Goal: Transaction & Acquisition: Purchase product/service

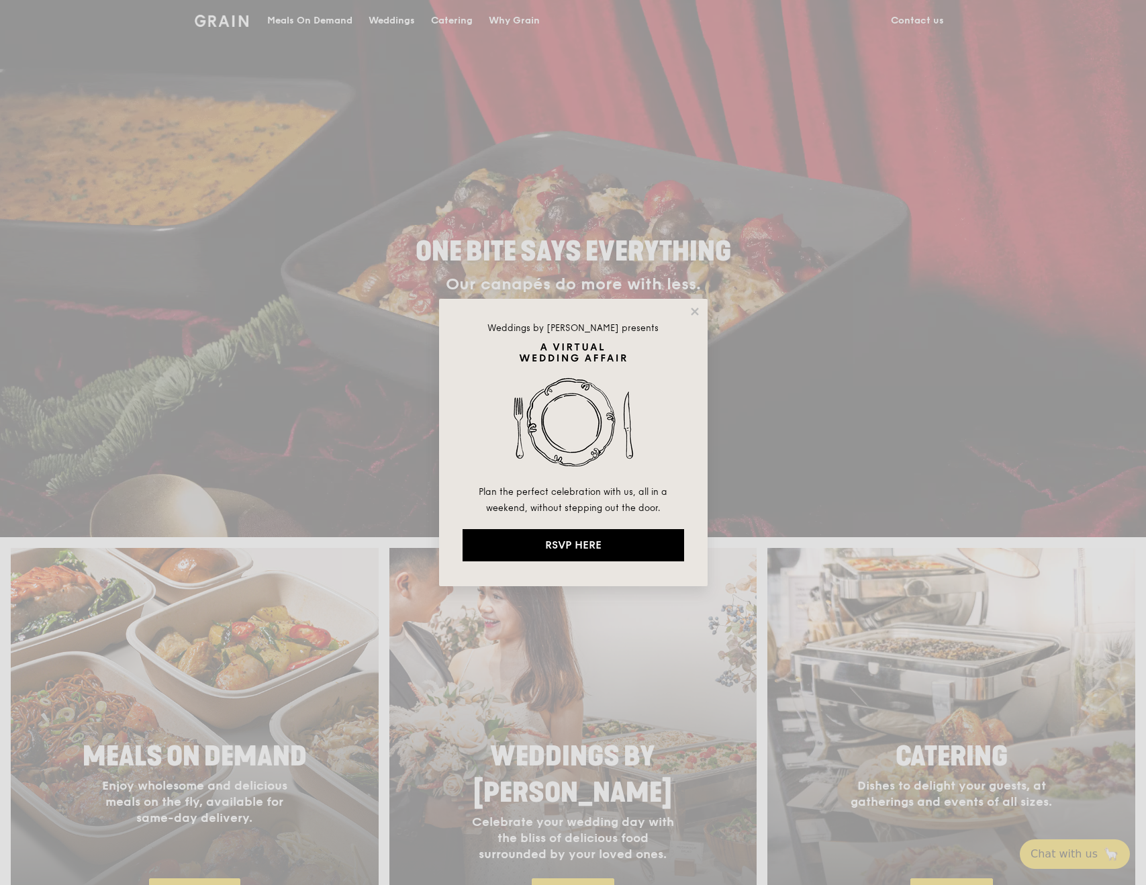
click at [268, 704] on div "Weddings by [PERSON_NAME] presents Plan the perfect celebration with us, all in…" at bounding box center [573, 442] width 1146 height 885
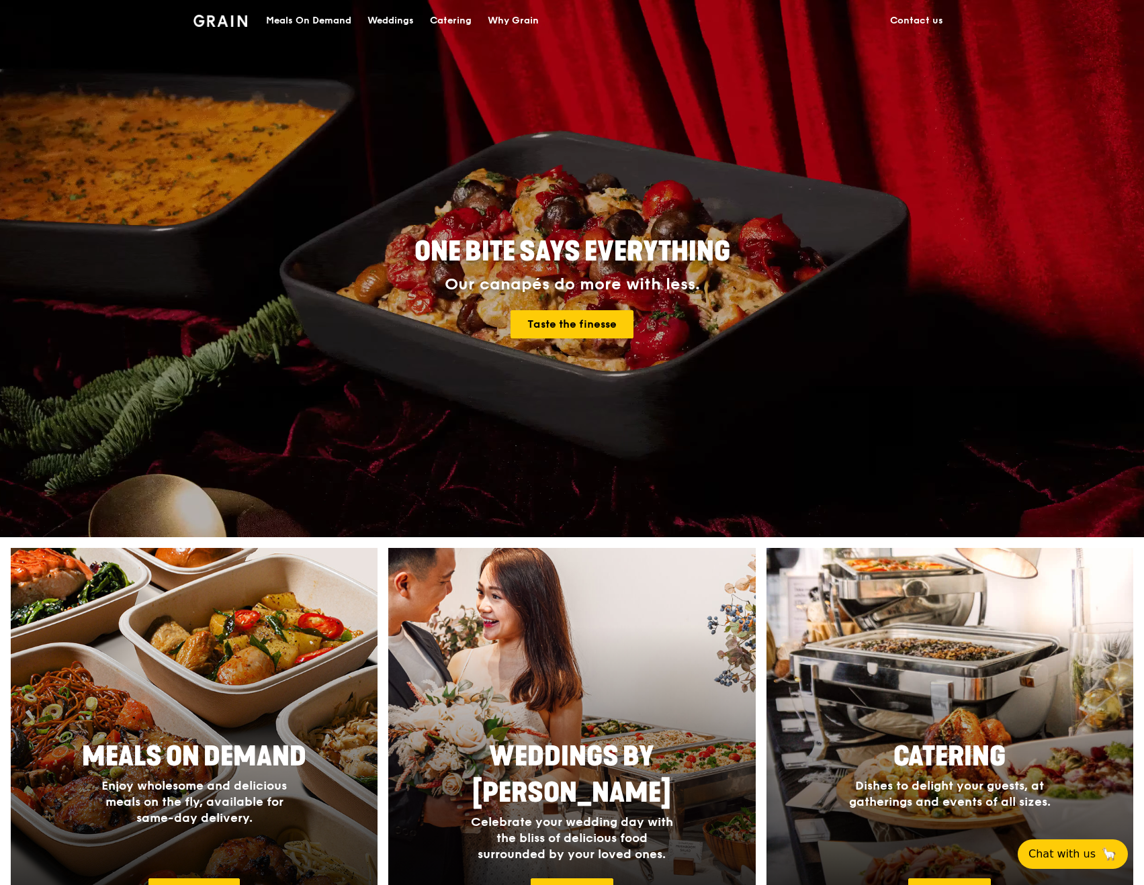
click at [278, 658] on div at bounding box center [195, 743] width 404 height 430
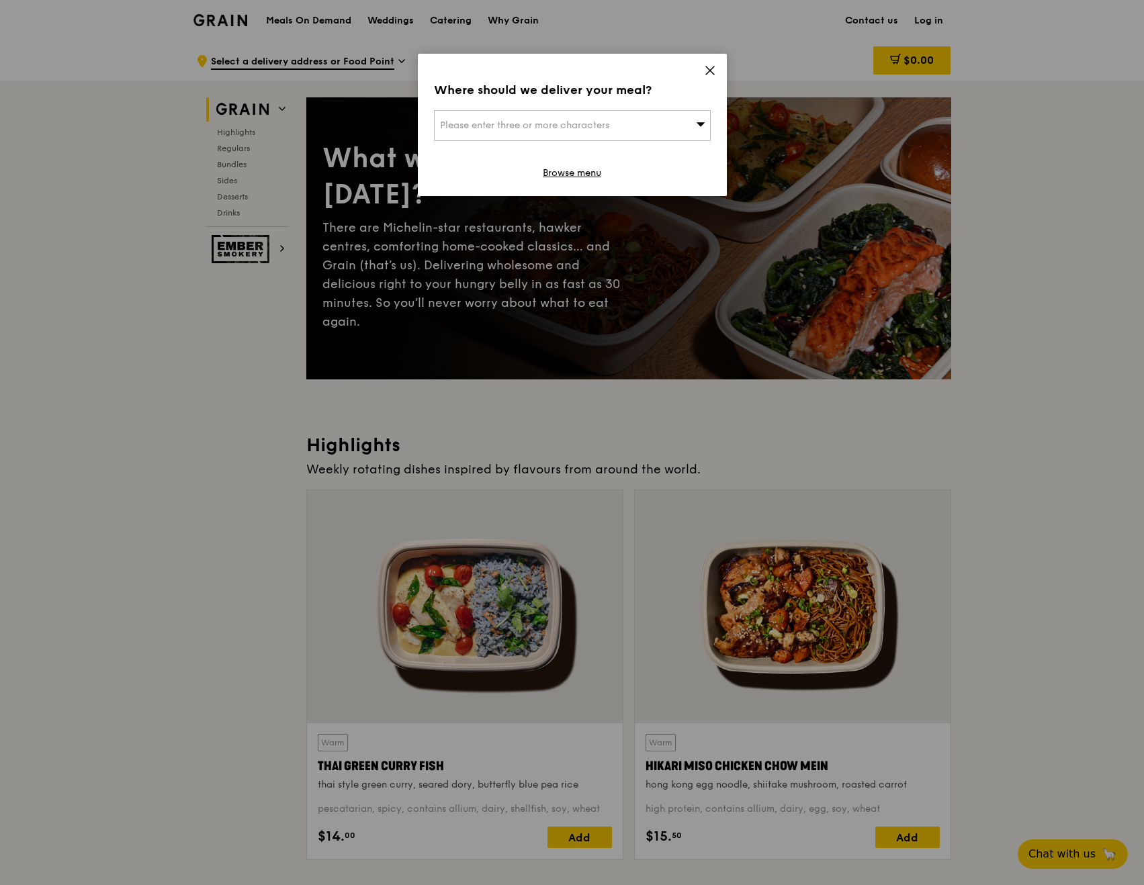
click at [712, 60] on div "Where should we deliver your meal? Please enter three or more characters Browse…" at bounding box center [572, 125] width 309 height 142
click at [645, 123] on div "Please enter three or more characters" at bounding box center [572, 125] width 277 height 31
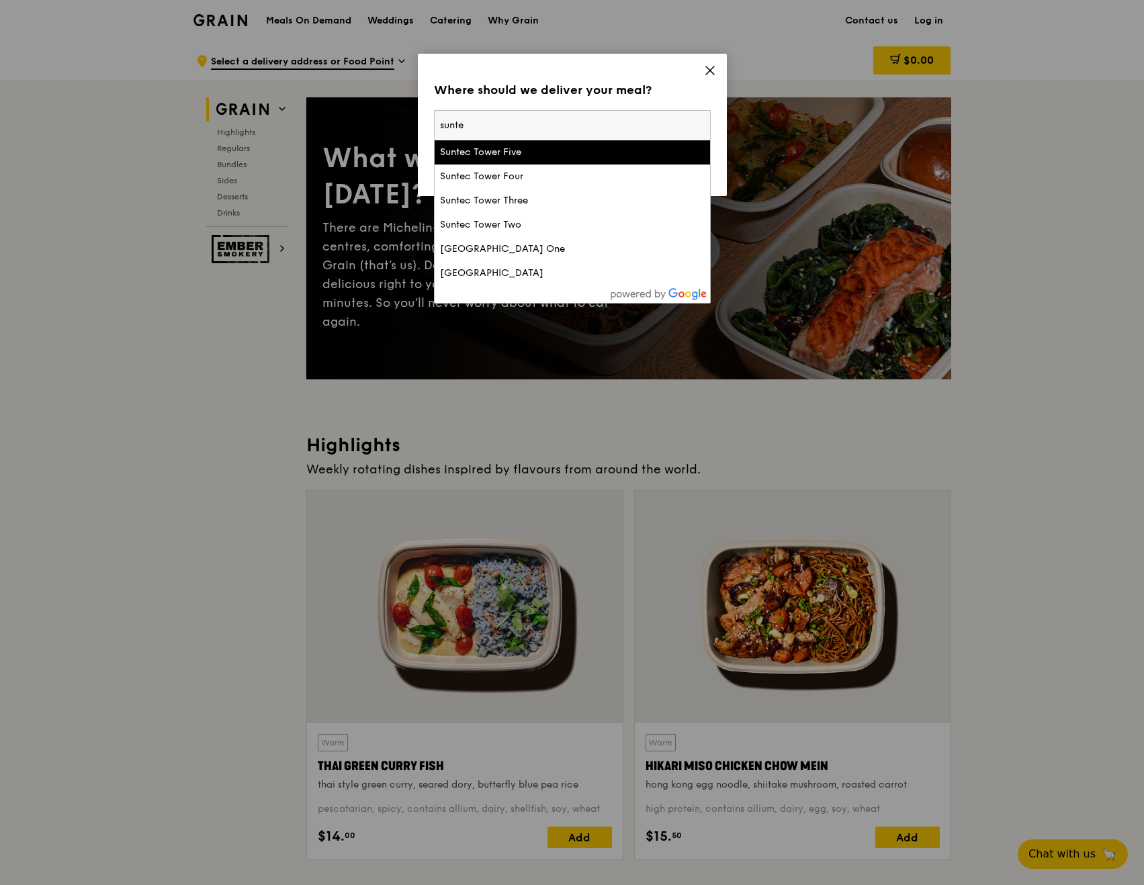
type input "sunte"
click at [627, 150] on div "Suntec Tower Five" at bounding box center [539, 152] width 199 height 13
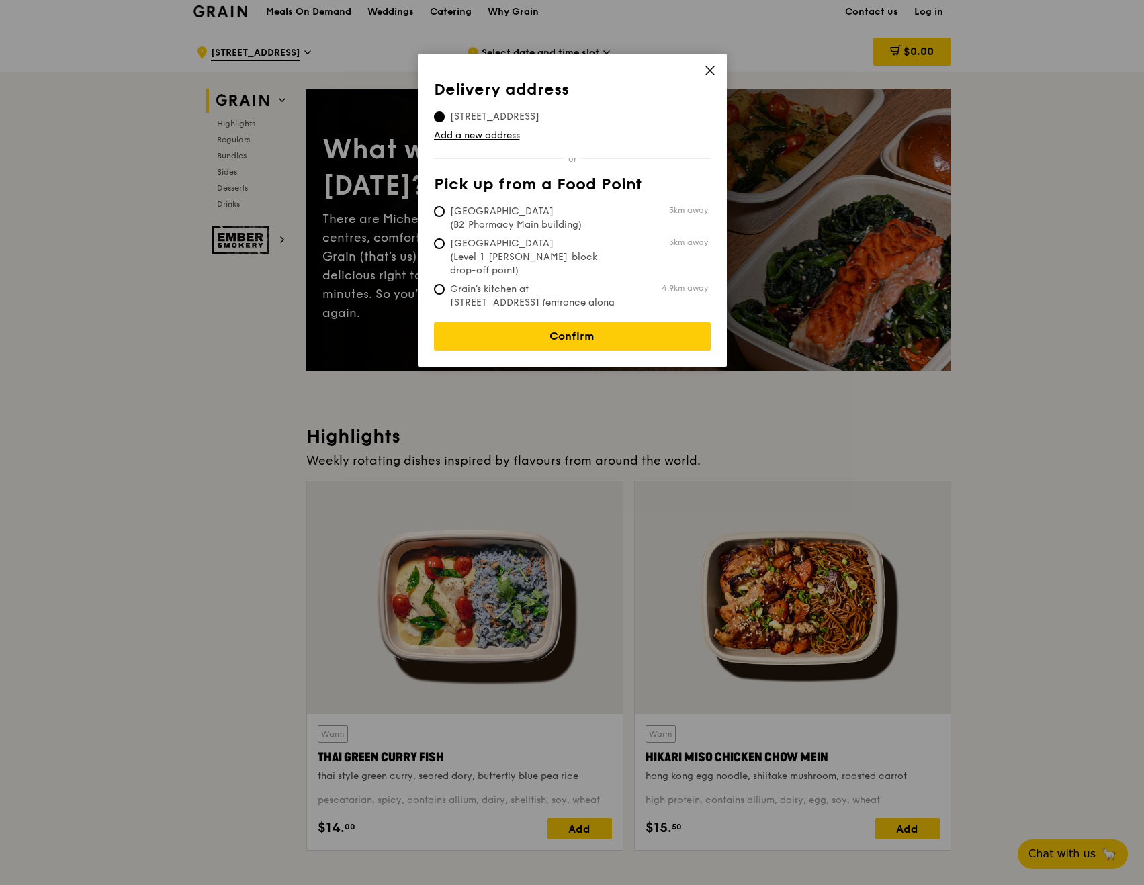
scroll to position [7, 0]
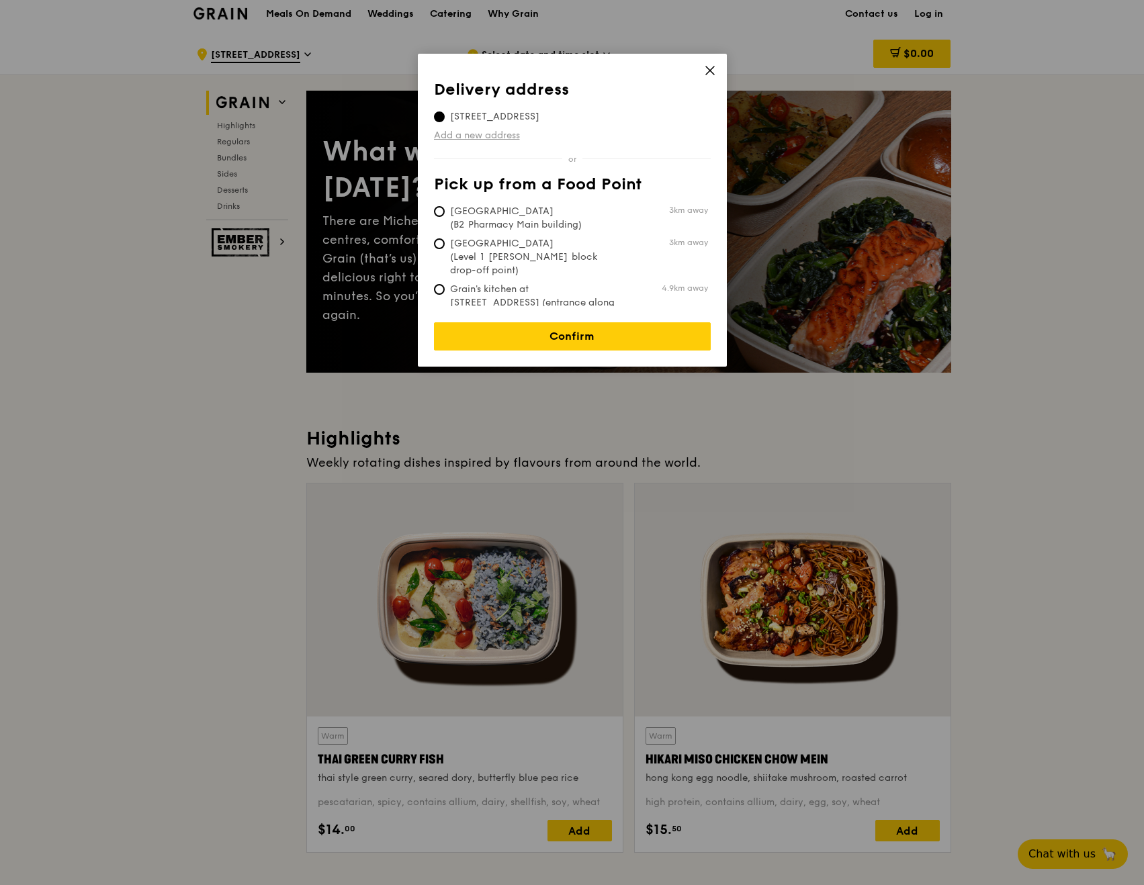
click at [604, 130] on link "Add a new address" at bounding box center [572, 135] width 277 height 13
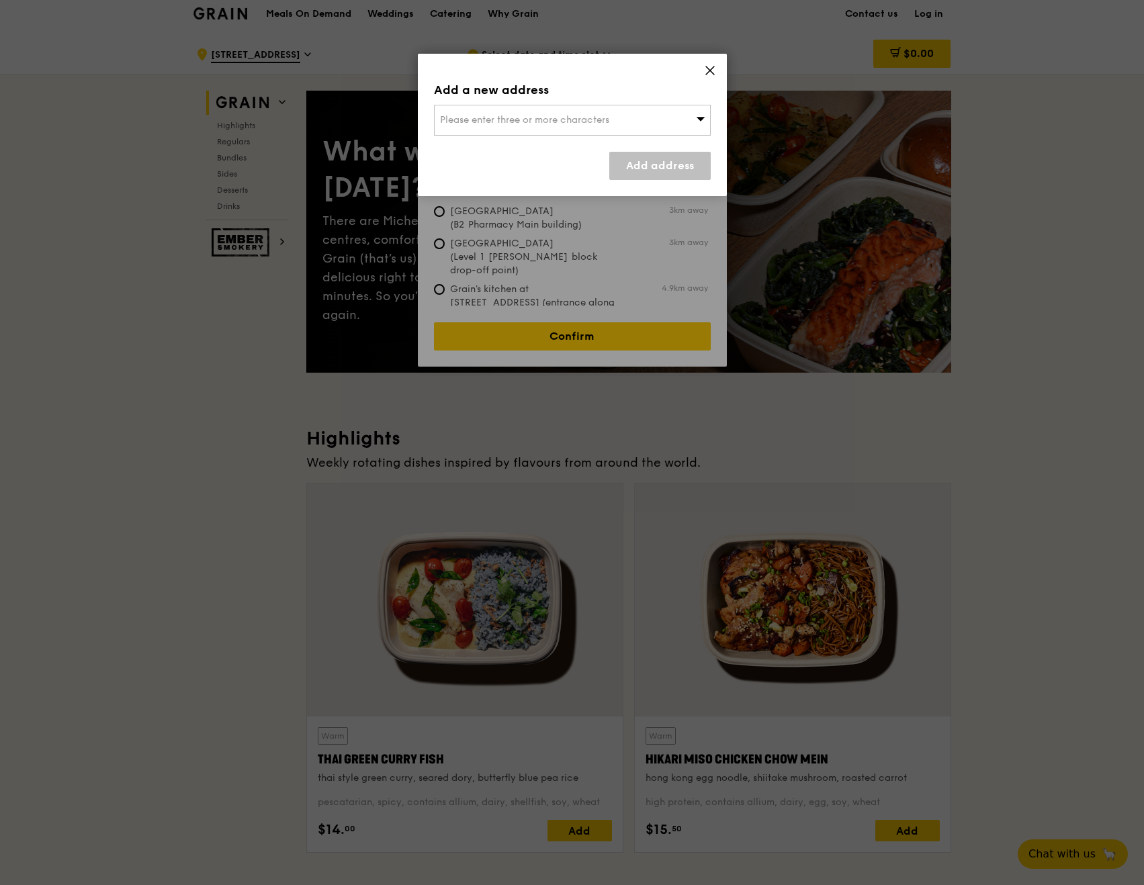
click at [713, 66] on icon at bounding box center [710, 70] width 8 height 8
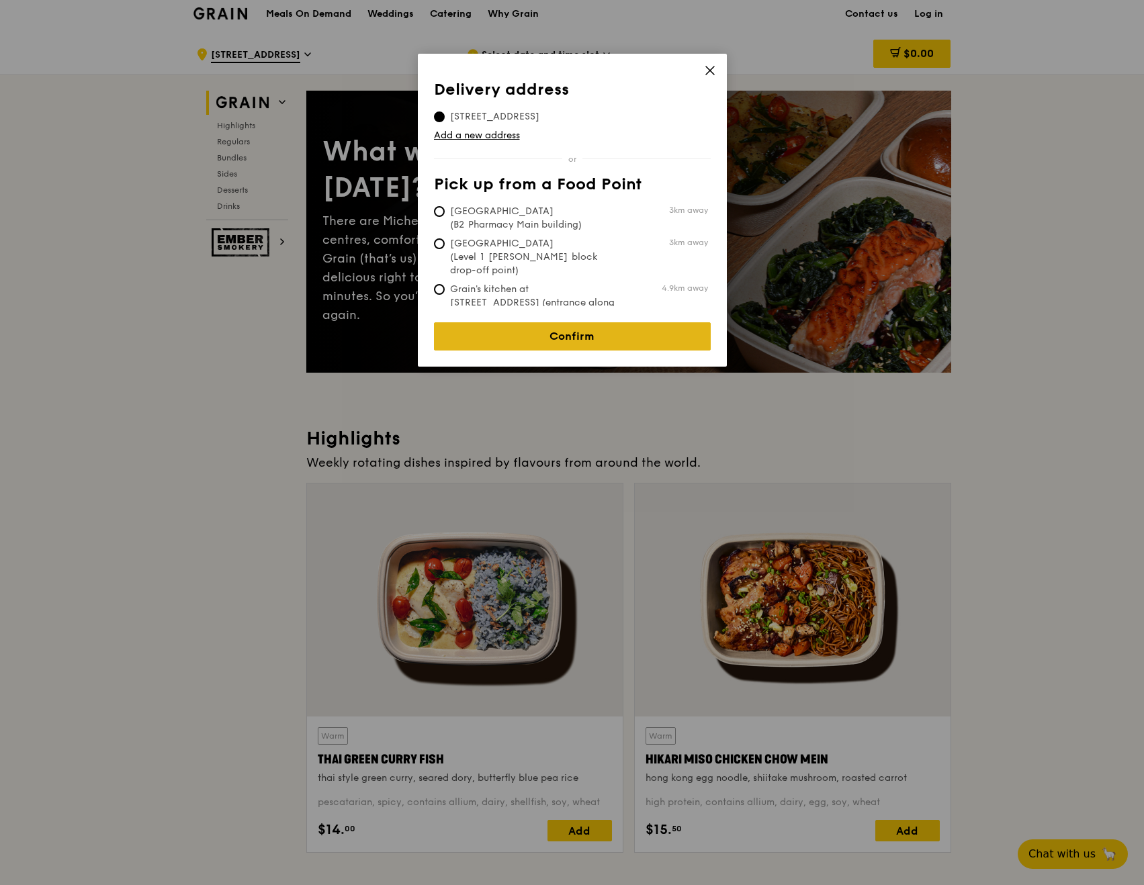
click at [621, 328] on link "Confirm" at bounding box center [572, 336] width 277 height 28
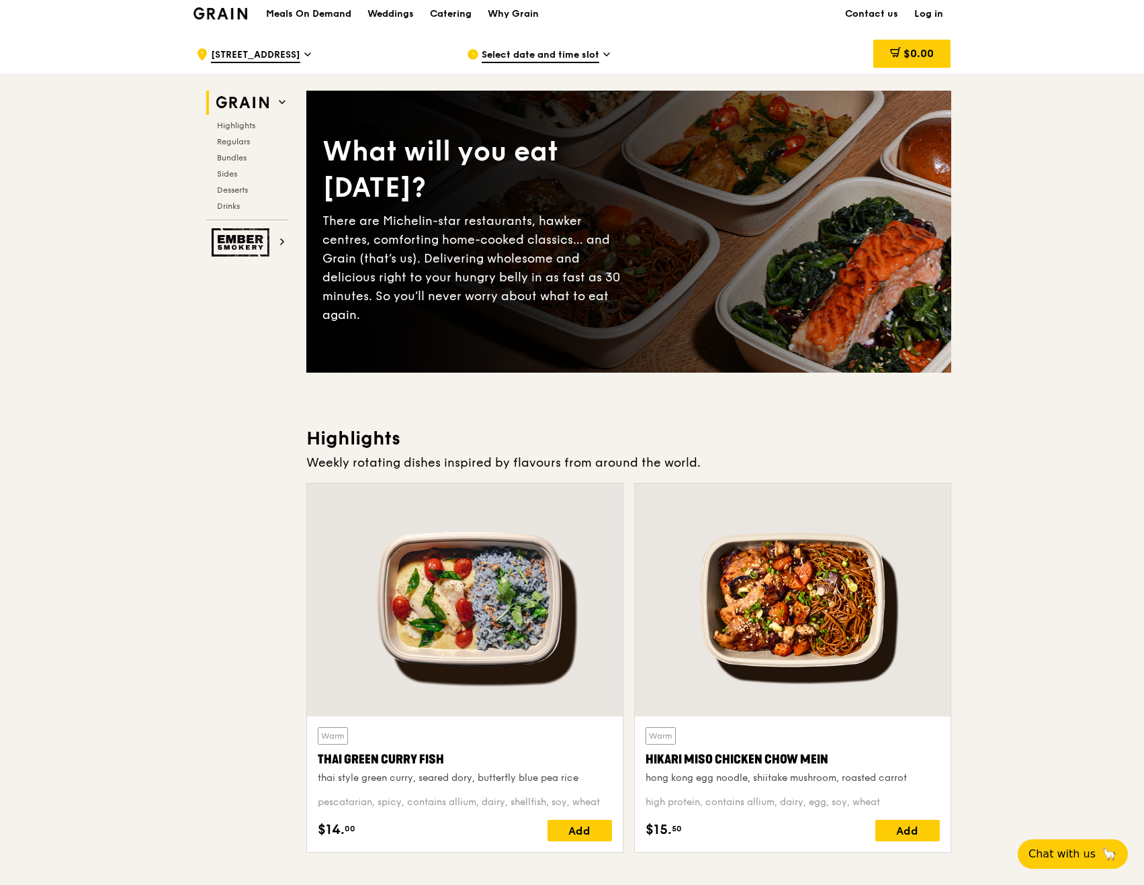
click at [598, 52] on span "Select date and time slot" at bounding box center [540, 55] width 118 height 15
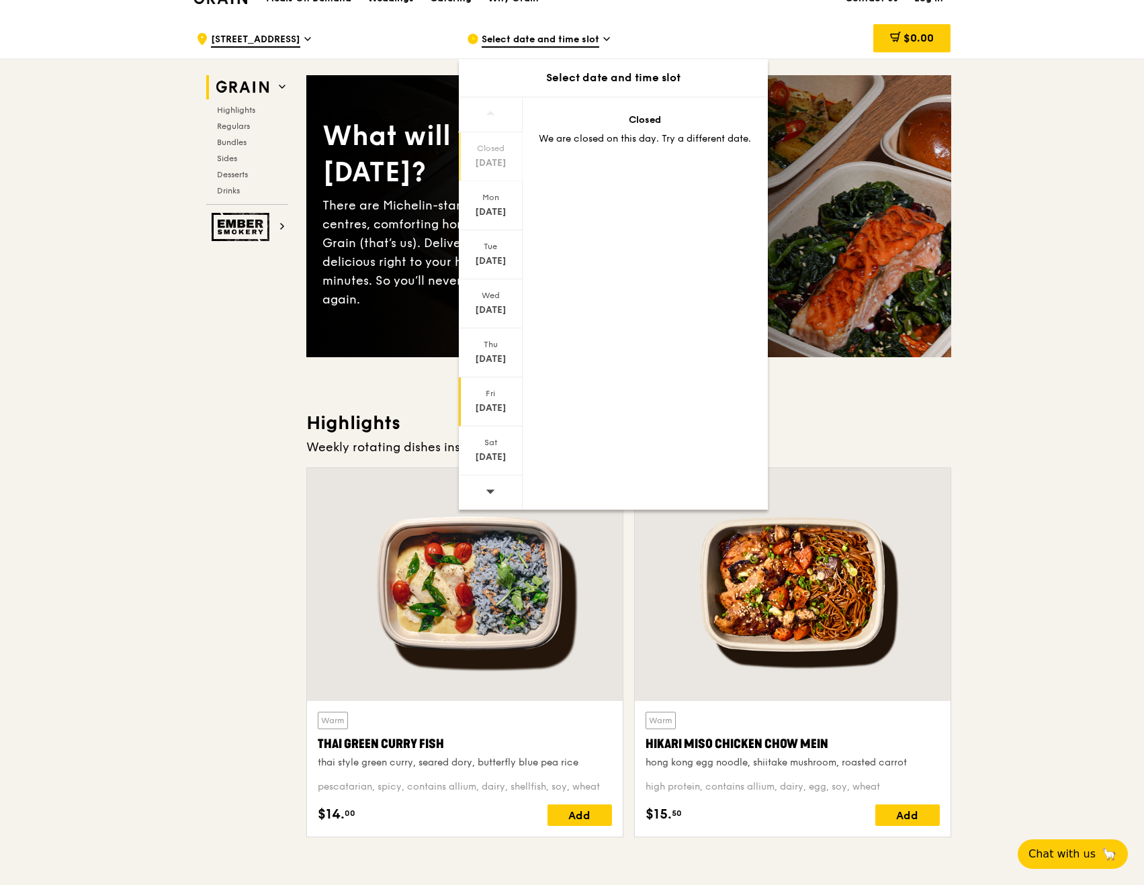
scroll to position [24, 0]
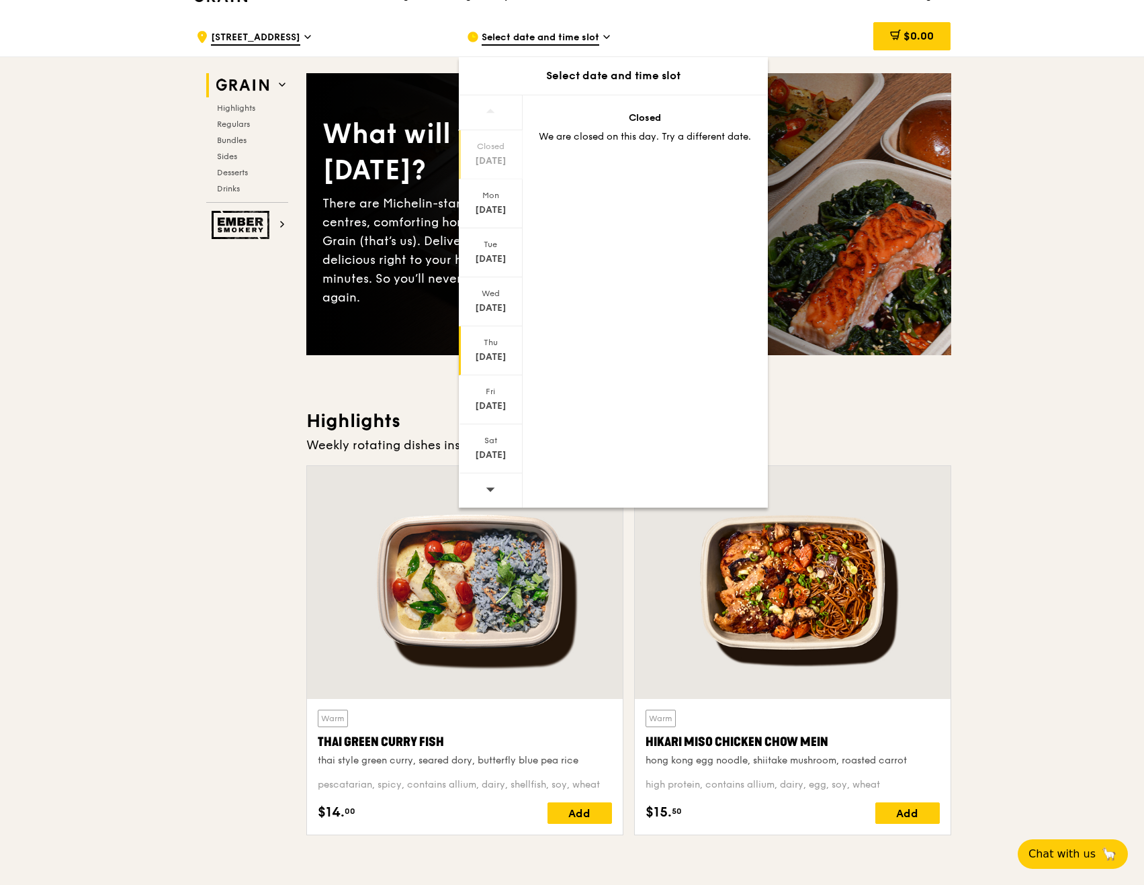
click at [500, 360] on div "[DATE]" at bounding box center [491, 357] width 60 height 13
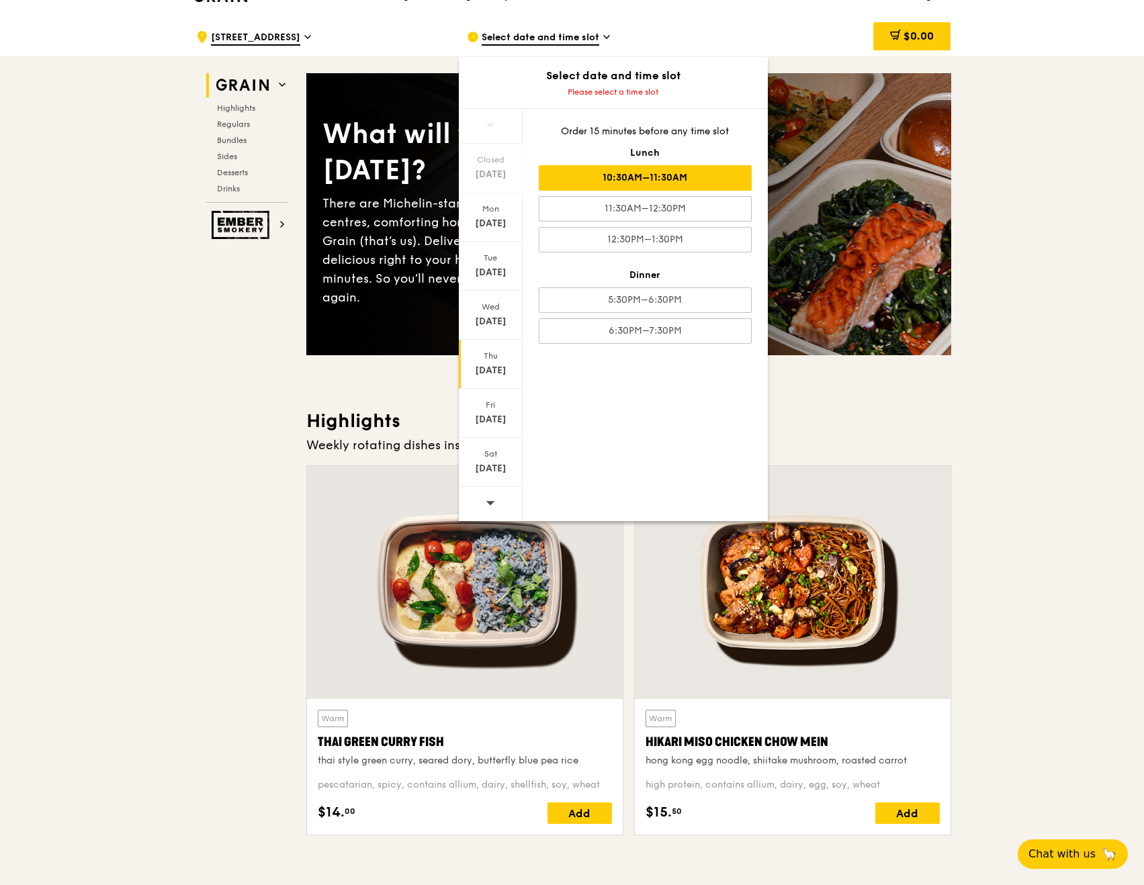
click at [678, 174] on div "10:30AM–11:30AM" at bounding box center [645, 178] width 213 height 26
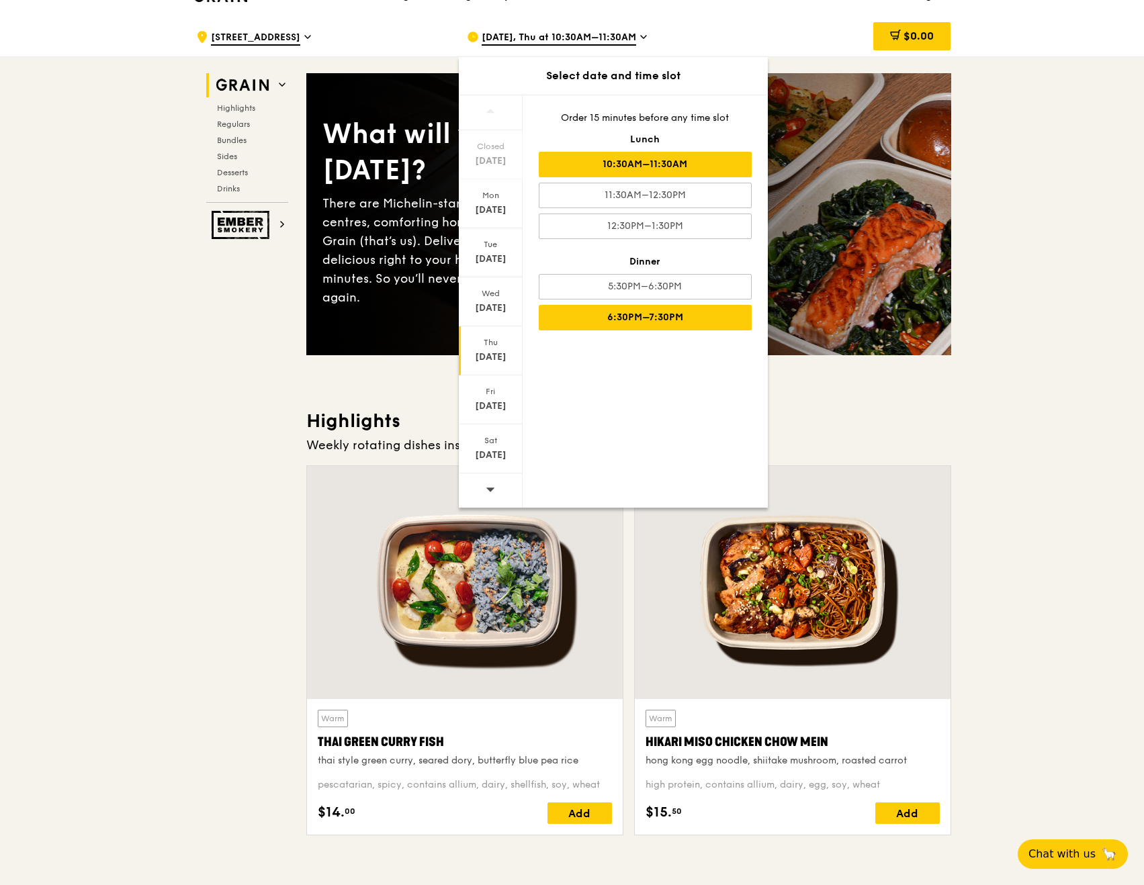
scroll to position [0, 0]
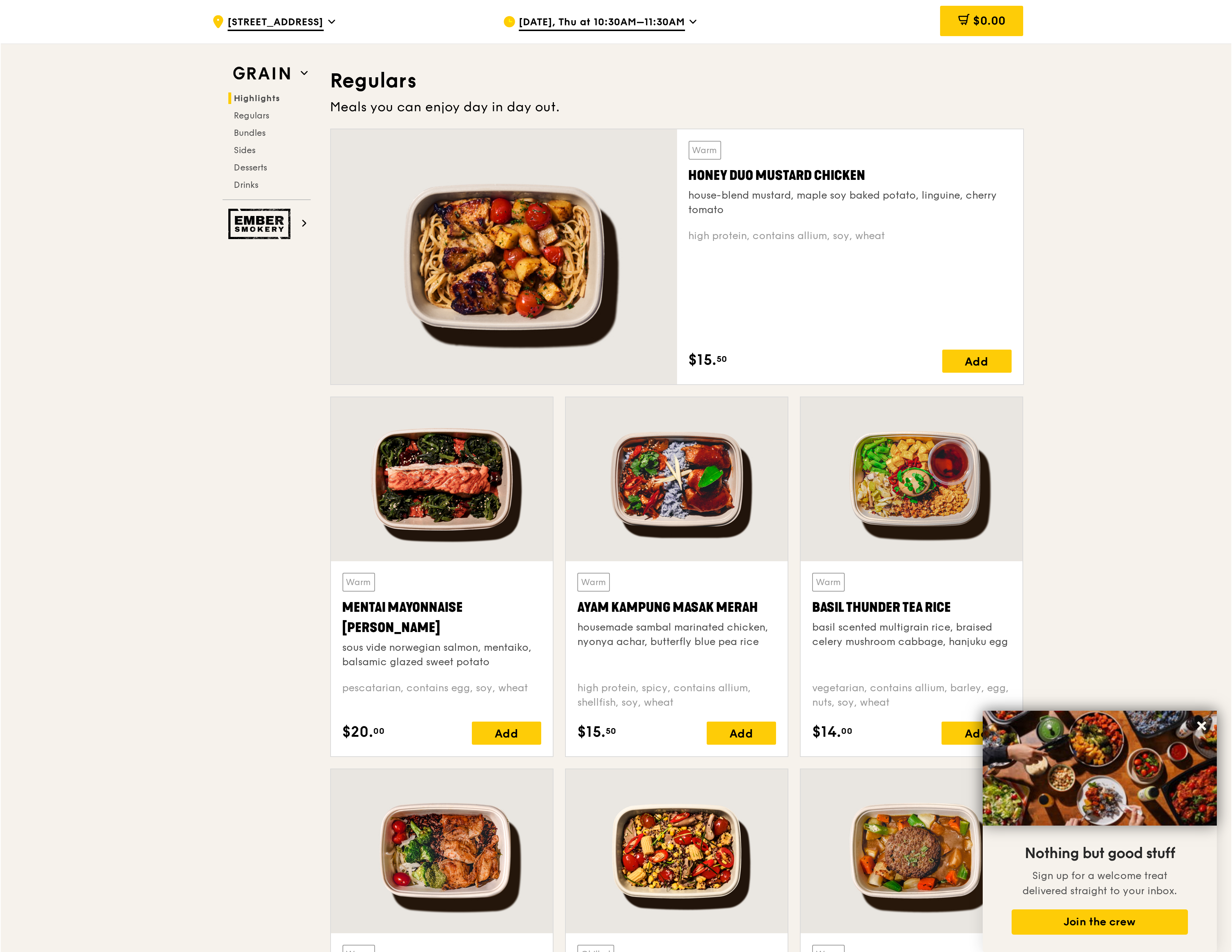
scroll to position [463, 0]
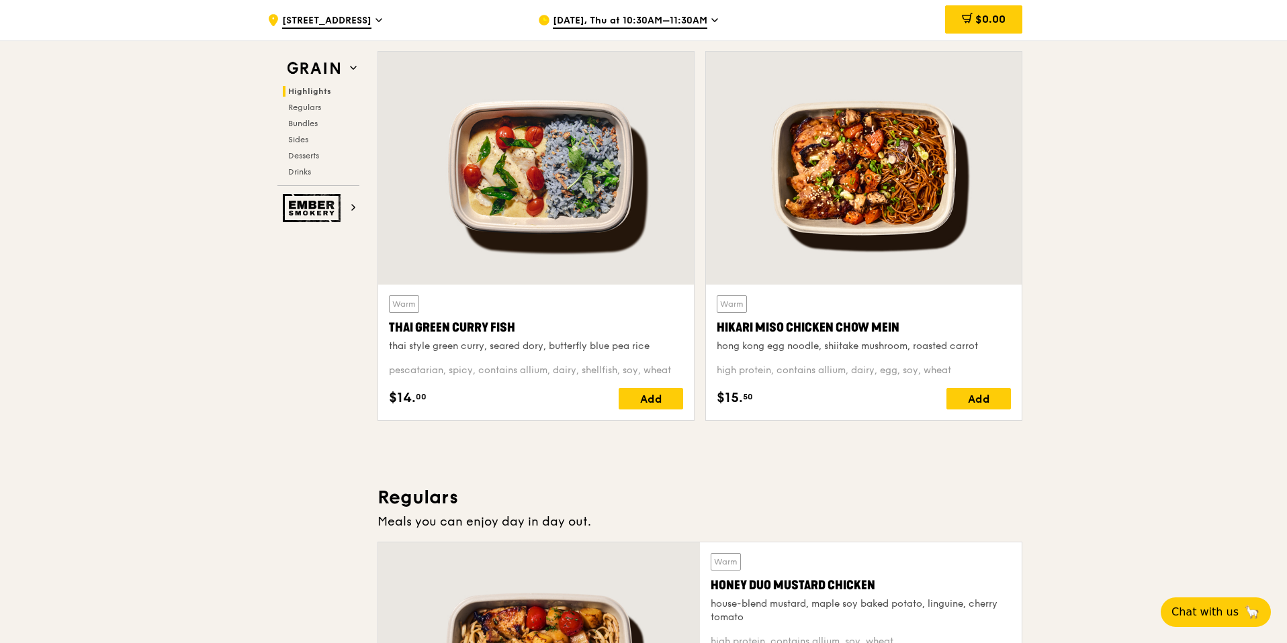
scroll to position [444, 0]
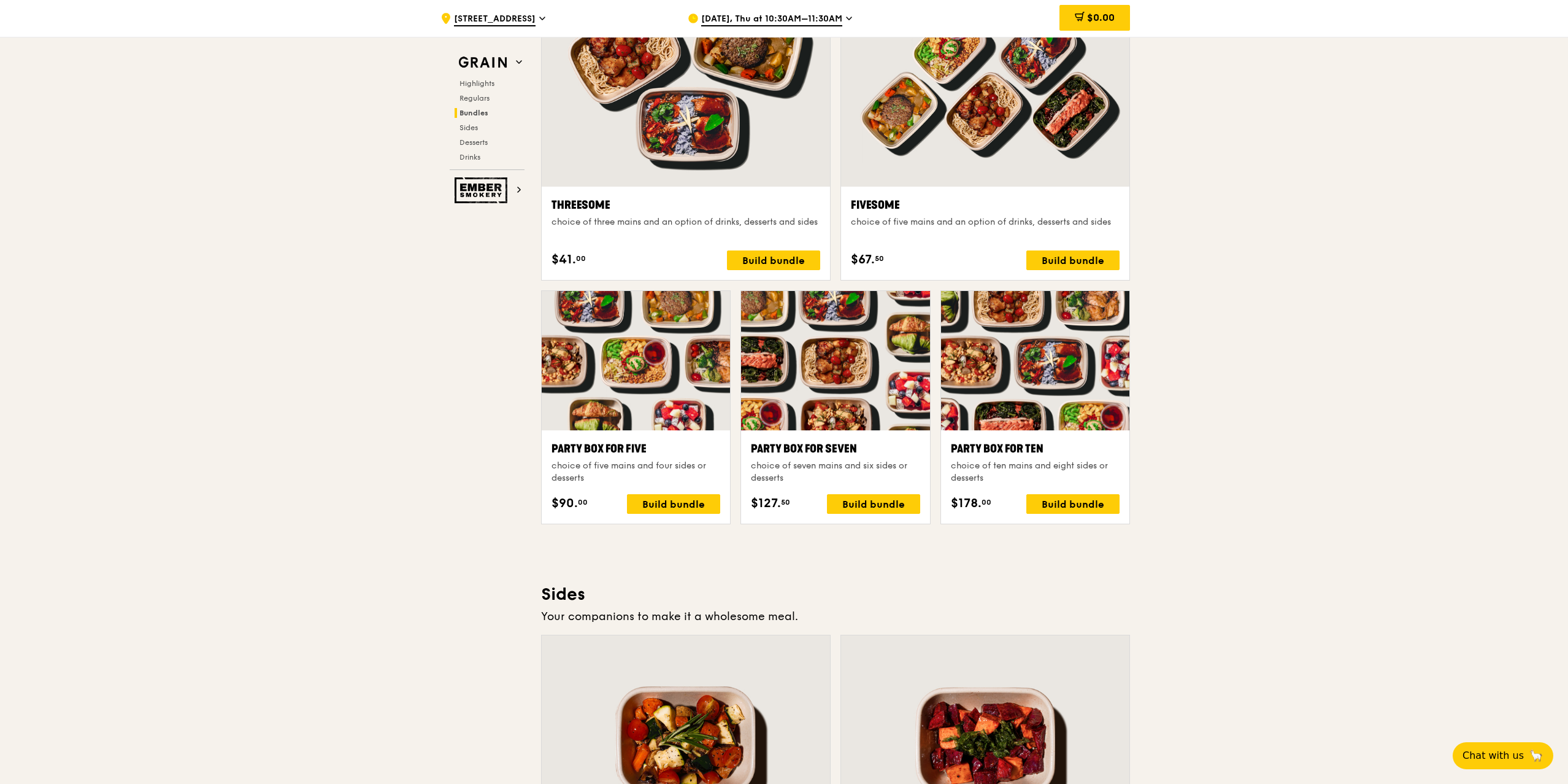
scroll to position [2189, 0]
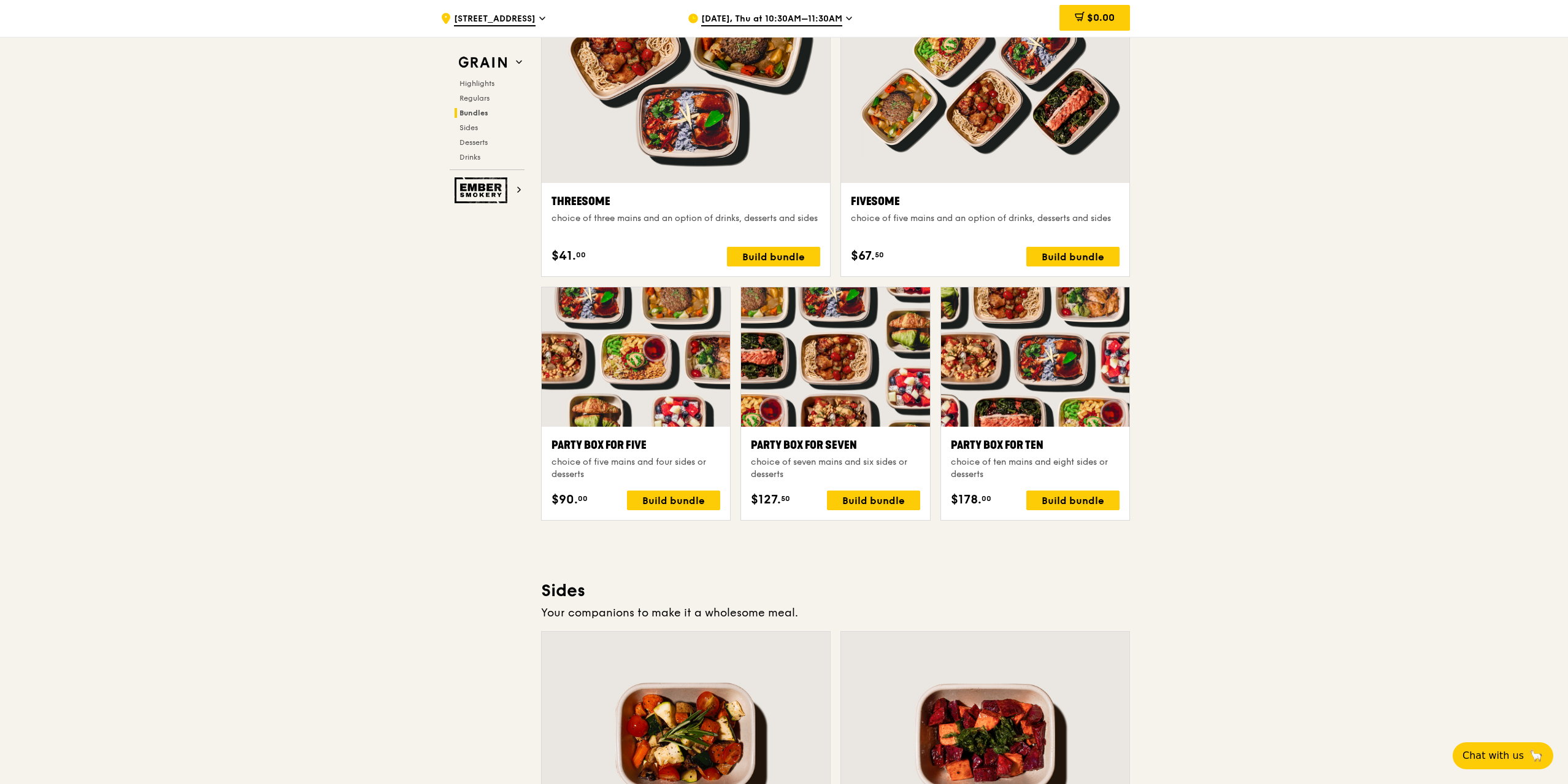
click at [1175, 588] on div ".cls-1 { fill: none; stroke: #fff; stroke-linecap: round; stroke-linejoin: roun…" at bounding box center [784, 429] width 1568 height 5163
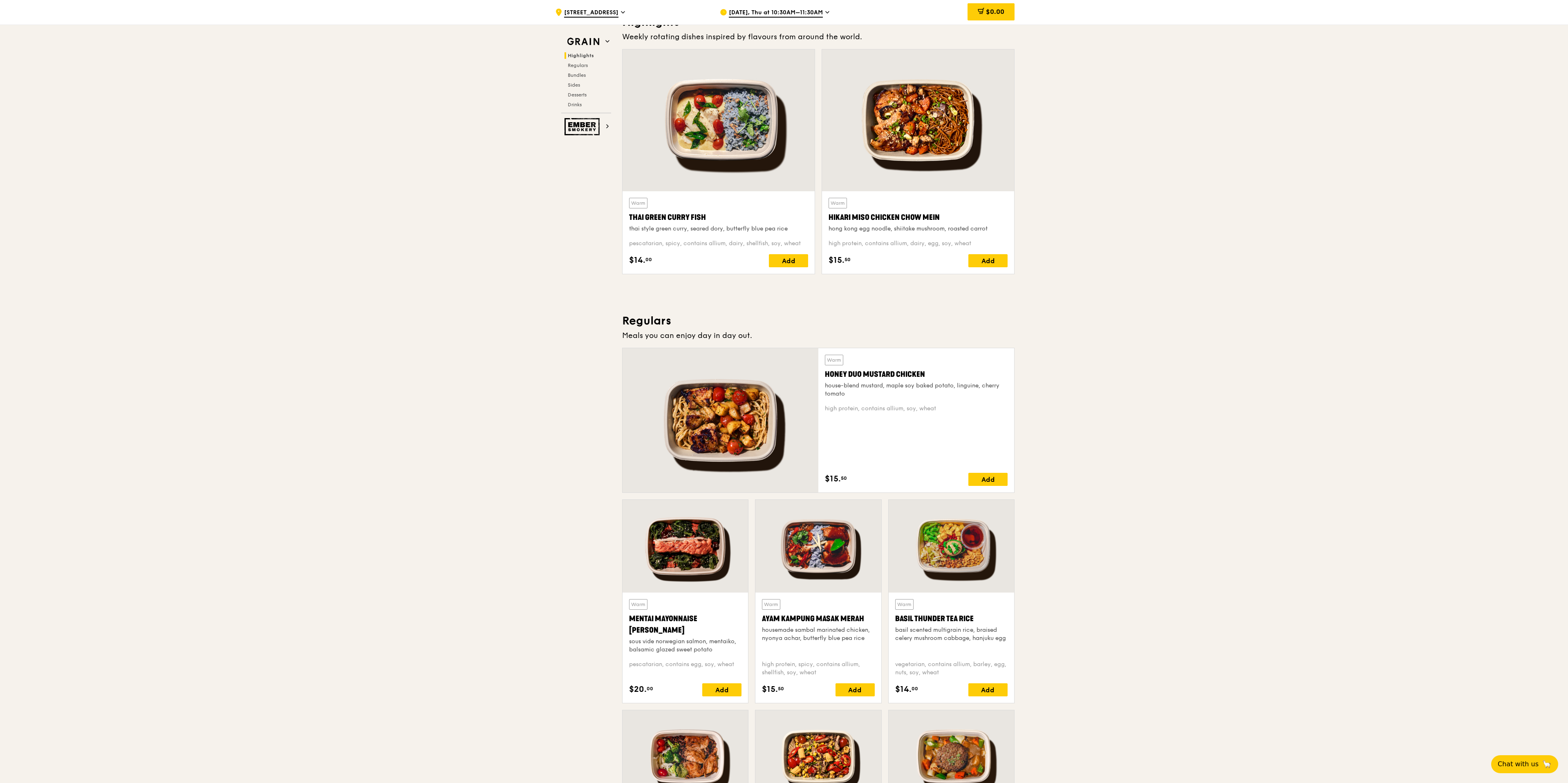
scroll to position [257, 0]
